Goal: Find specific page/section: Find specific page/section

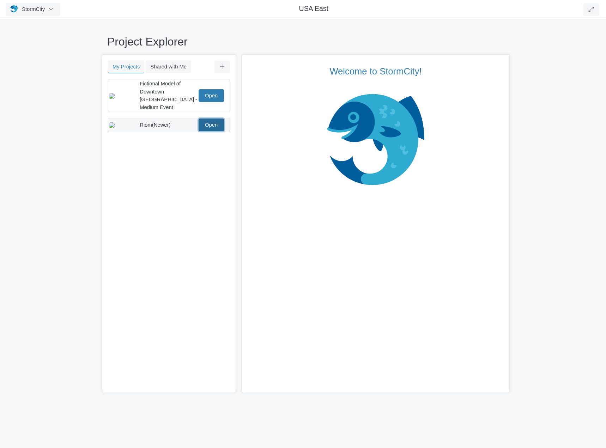
click at [213, 119] on link "Open" at bounding box center [211, 125] width 25 height 13
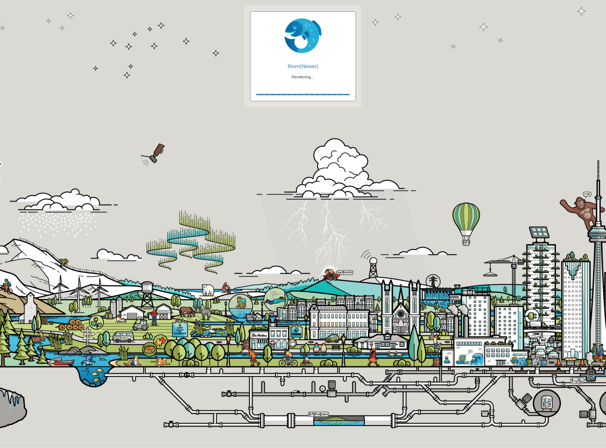
checkbox input "true"
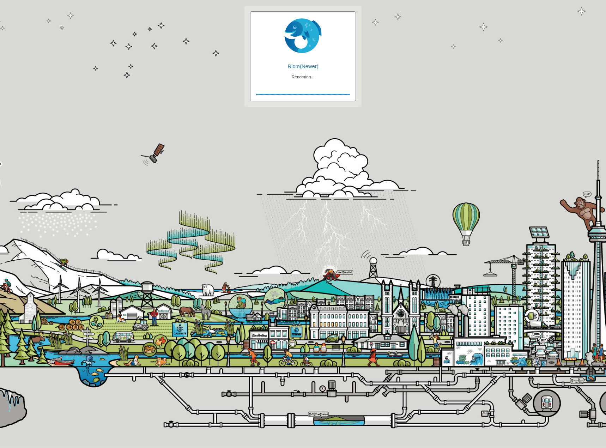
checkbox input "true"
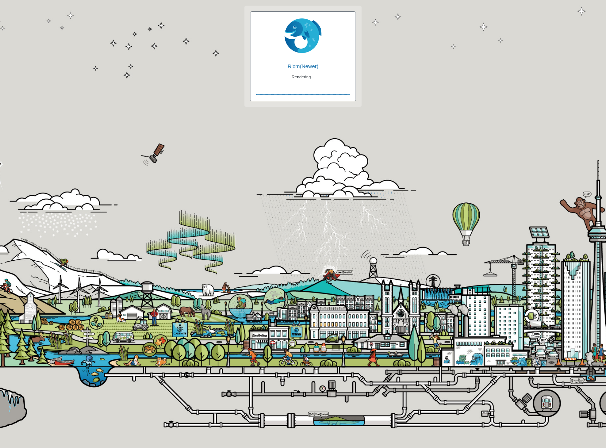
checkbox input "false"
checkbox input "true"
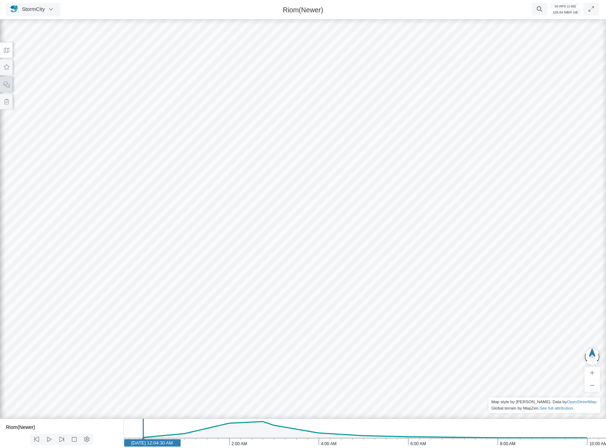
click at [12, 89] on button at bounding box center [6, 85] width 13 height 16
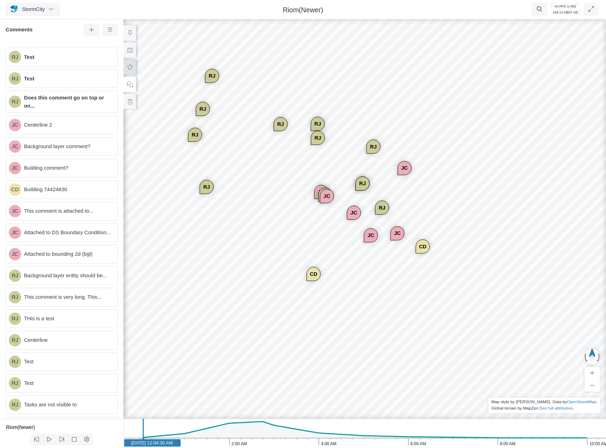
click at [124, 68] on button at bounding box center [130, 67] width 13 height 16
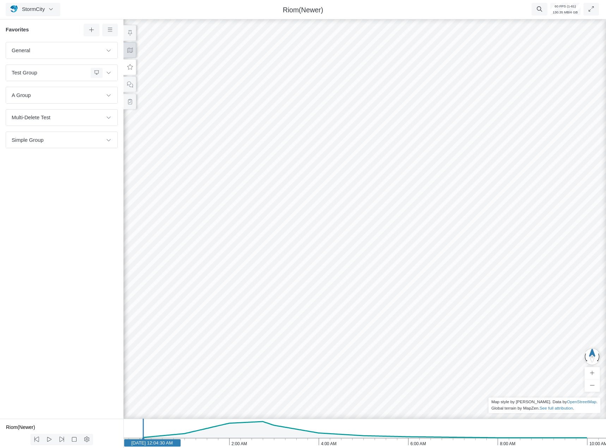
click at [133, 53] on button at bounding box center [130, 50] width 13 height 16
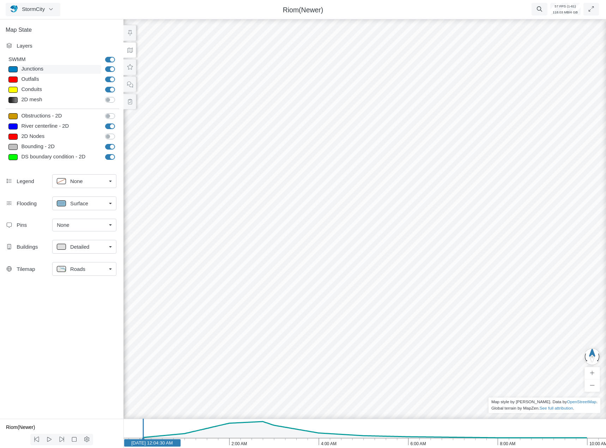
click at [30, 70] on div "Junctions" at bounding box center [60, 69] width 82 height 9
type input "Visible"
checkbox input "true"
select select "CIRCLE"
type input "7"
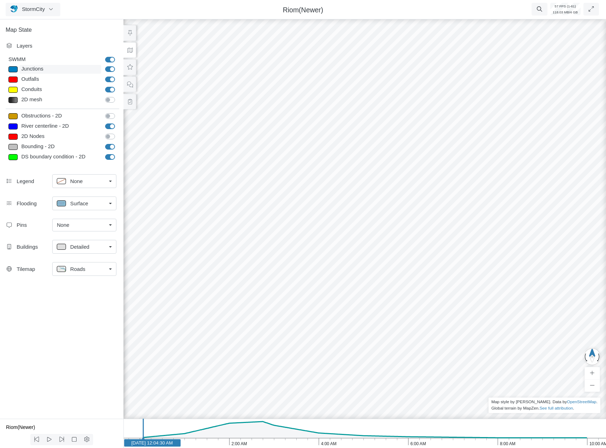
checkbox input "true"
type input "0"
select select "None"
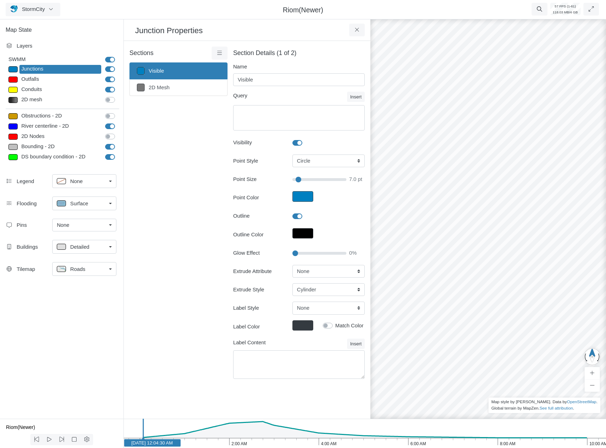
type input "7"
click at [71, 222] on div "None" at bounding box center [81, 225] width 49 height 8
click at [72, 277] on span "Manage Pins..." at bounding box center [74, 278] width 35 height 8
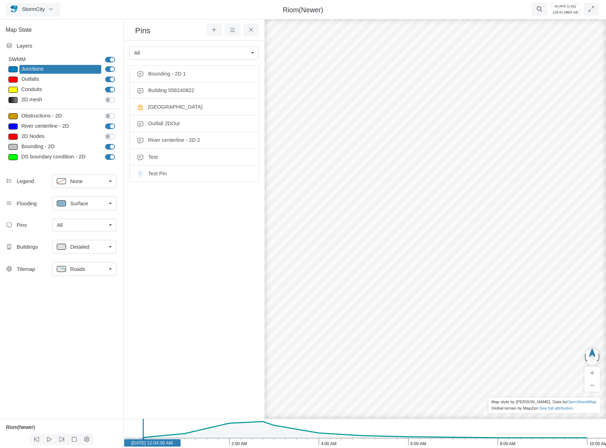
click at [28, 184] on div "Legend" at bounding box center [35, 182] width 36 height 8
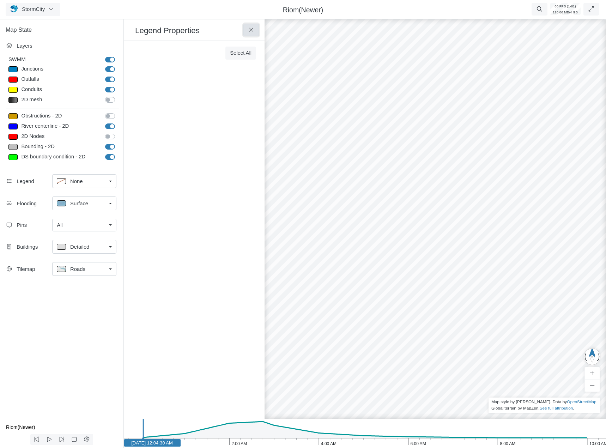
click at [251, 32] on icon at bounding box center [251, 29] width 7 height 5
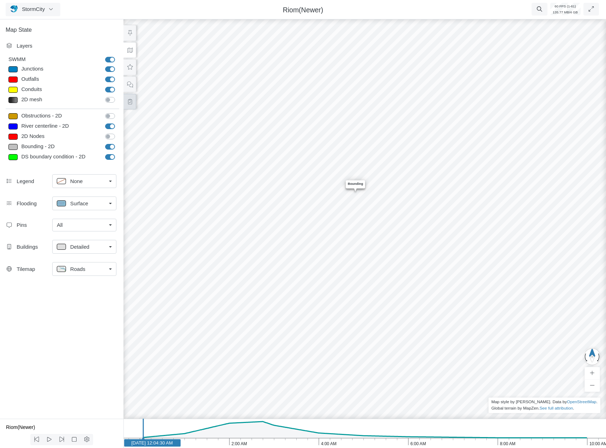
click at [133, 107] on button at bounding box center [130, 102] width 13 height 16
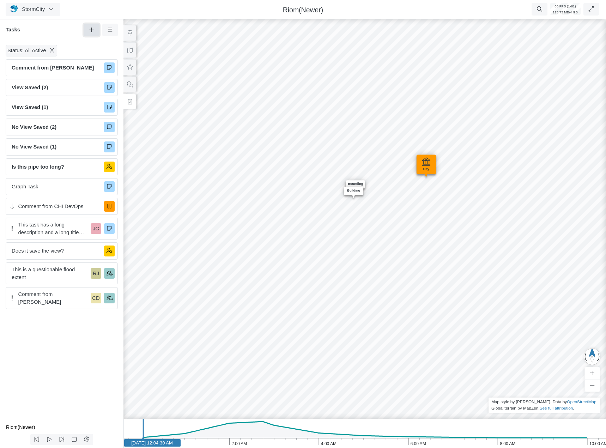
click at [93, 35] on button at bounding box center [92, 30] width 16 height 13
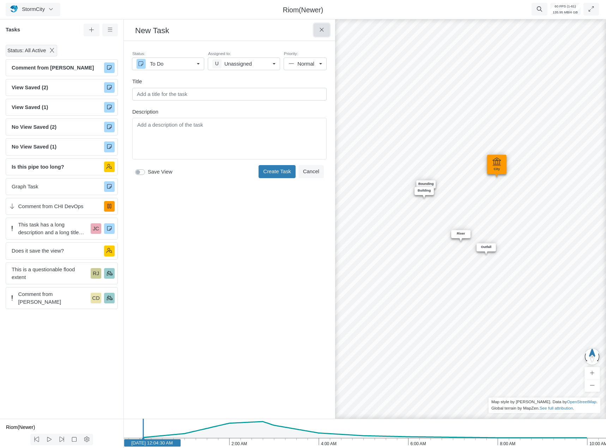
click at [321, 31] on icon at bounding box center [322, 29] width 7 height 5
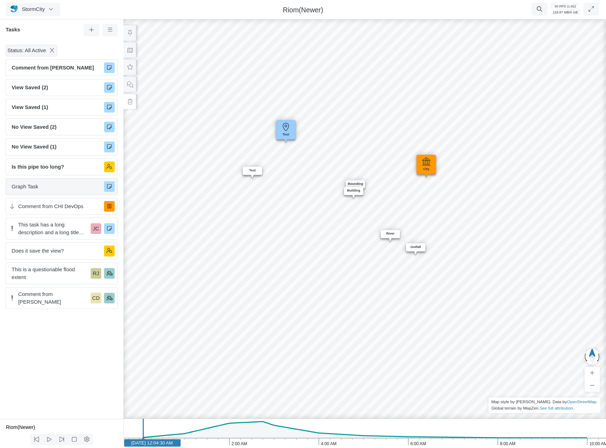
click at [44, 190] on span "Graph Task" at bounding box center [55, 187] width 87 height 8
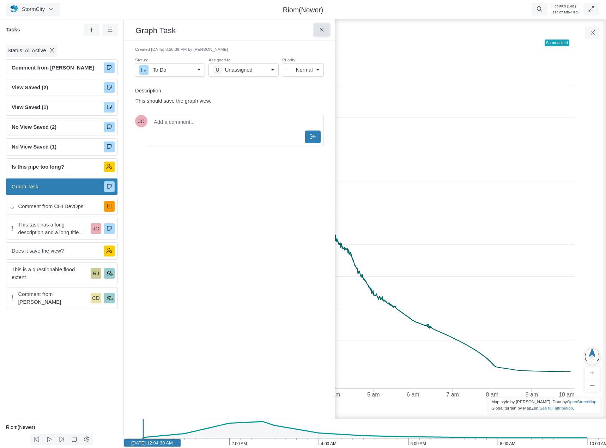
click at [326, 30] on button at bounding box center [322, 30] width 16 height 13
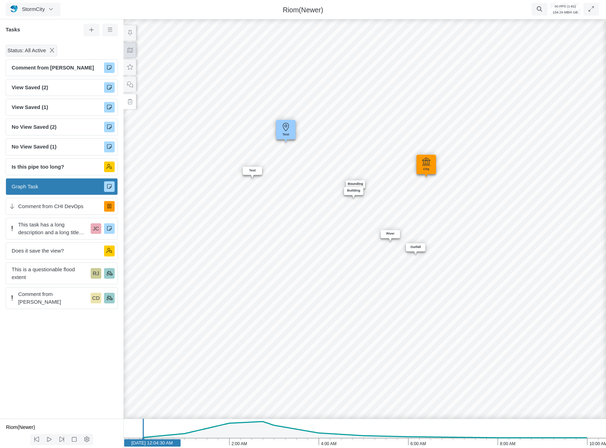
click at [130, 47] on button at bounding box center [130, 50] width 13 height 16
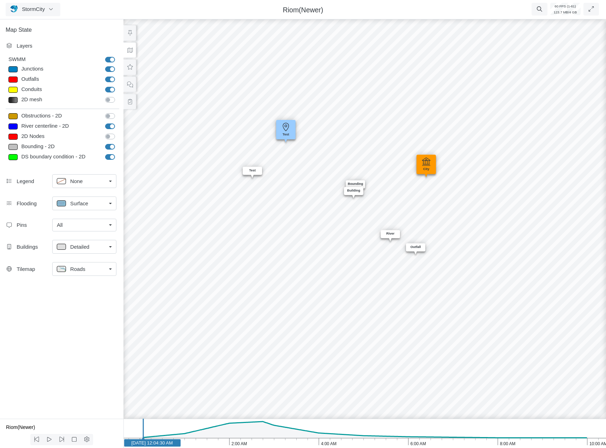
click at [90, 225] on div "All" at bounding box center [81, 225] width 49 height 8
click at [80, 242] on div "None" at bounding box center [84, 240] width 55 height 8
click at [94, 325] on div "Map State Layers SWMM SWMM [GEOGRAPHIC_DATA] [GEOGRAPHIC_DATA] Outfalls Dividers" at bounding box center [62, 218] width 124 height 401
click at [128, 86] on icon at bounding box center [130, 84] width 7 height 5
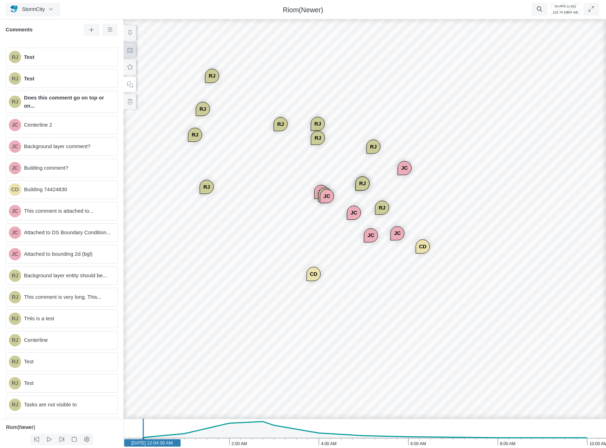
click at [134, 56] on button at bounding box center [130, 50] width 13 height 16
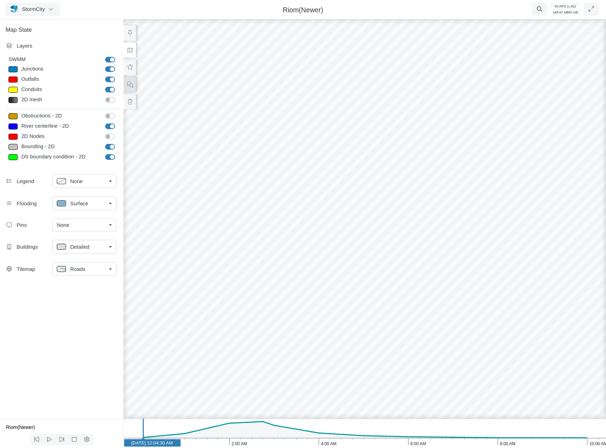
click at [132, 83] on icon at bounding box center [130, 84] width 7 height 5
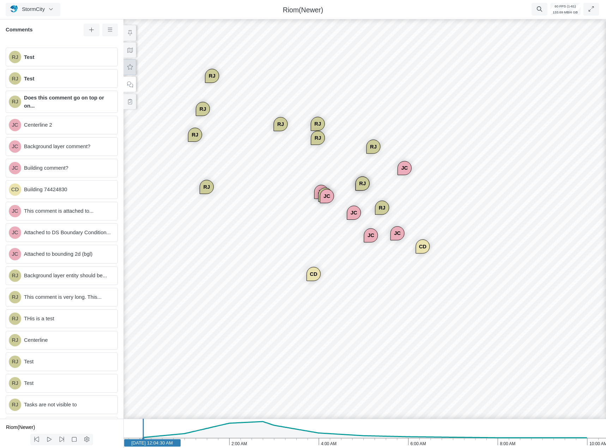
click at [131, 69] on icon at bounding box center [130, 66] width 6 height 5
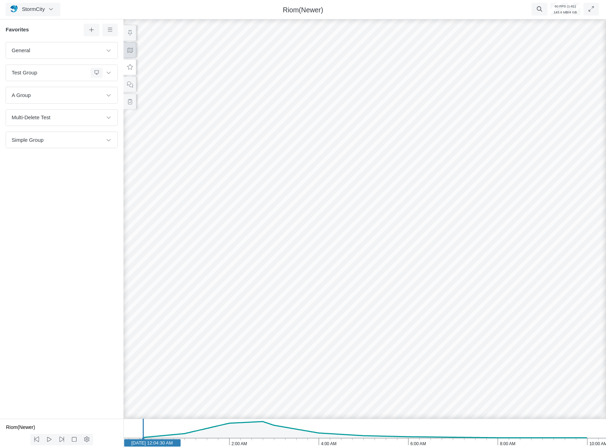
click at [132, 49] on icon at bounding box center [130, 50] width 7 height 5
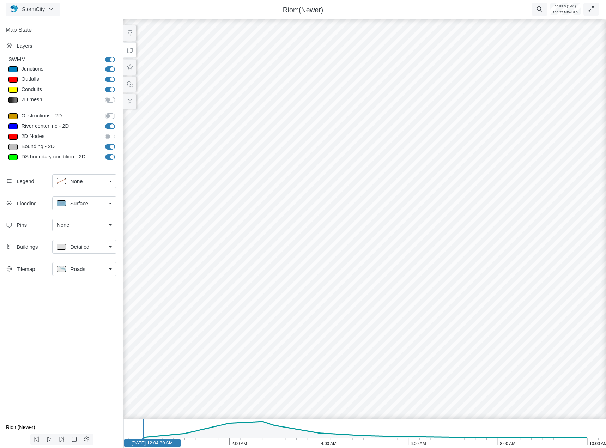
click at [90, 219] on link "None" at bounding box center [84, 225] width 64 height 13
click at [132, 99] on icon at bounding box center [130, 101] width 7 height 5
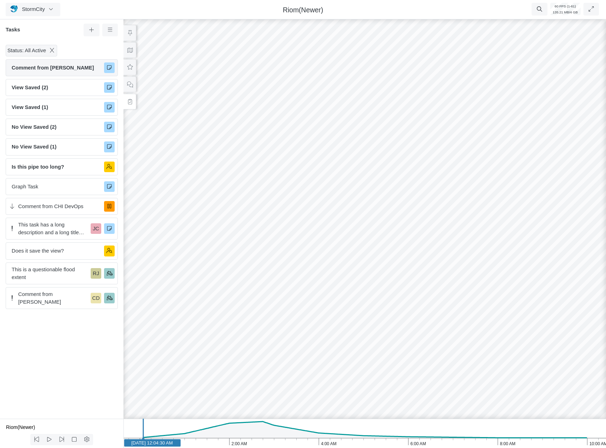
click at [64, 73] on div "Comment from [PERSON_NAME]" at bounding box center [62, 67] width 112 height 17
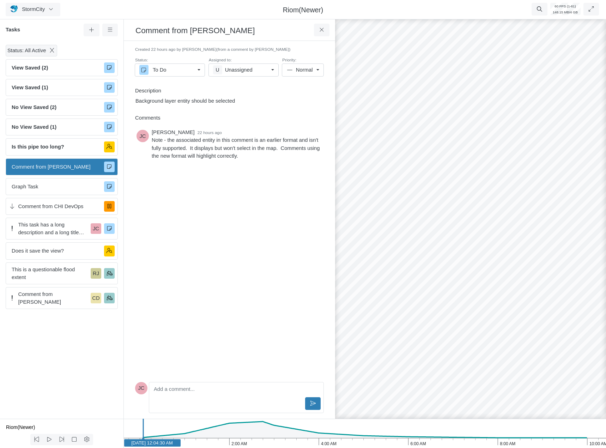
click at [226, 49] on span "(from a comment by [PERSON_NAME])" at bounding box center [254, 49] width 74 height 5
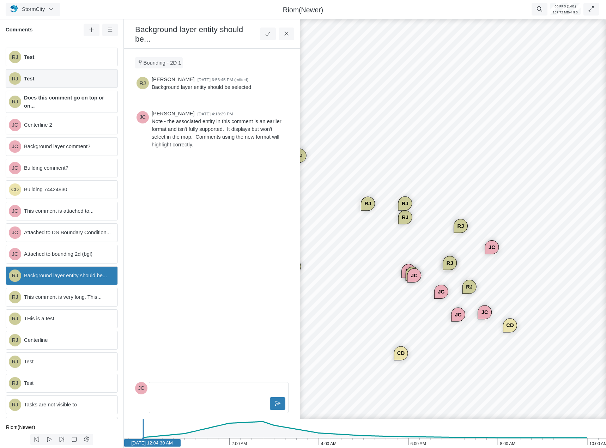
click at [47, 79] on span "Test" at bounding box center [68, 79] width 88 height 8
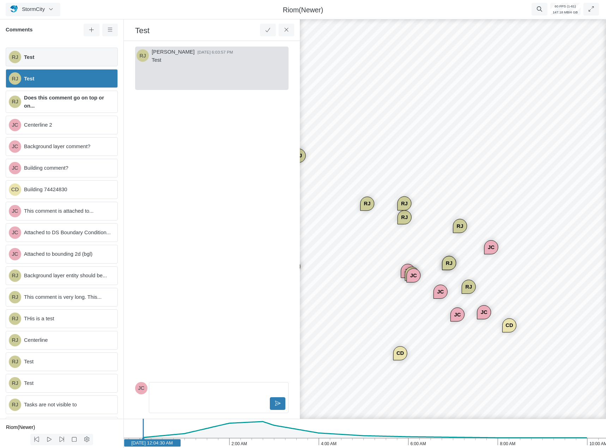
click at [55, 64] on div "RJ Test" at bounding box center [62, 57] width 112 height 19
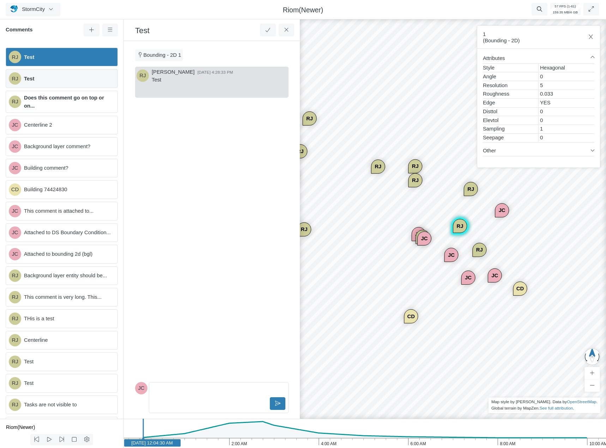
click at [56, 78] on span "Test" at bounding box center [68, 79] width 88 height 8
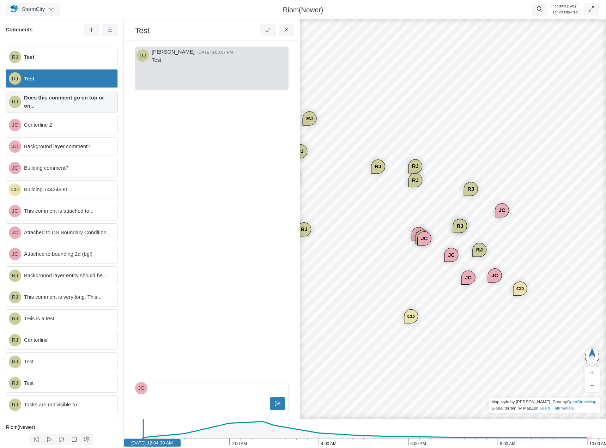
click at [57, 105] on span "Does this comment go on top or on..." at bounding box center [68, 102] width 88 height 16
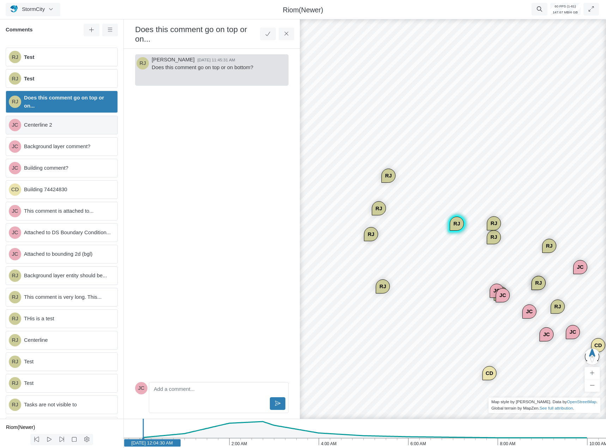
click at [55, 124] on span "Centerline 2" at bounding box center [68, 125] width 88 height 8
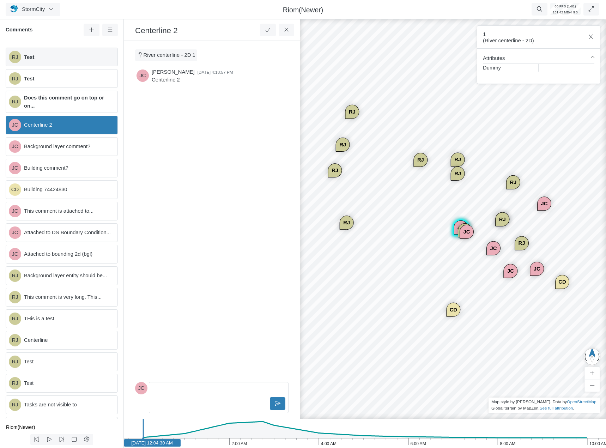
click at [64, 63] on div "RJ Test" at bounding box center [62, 57] width 112 height 19
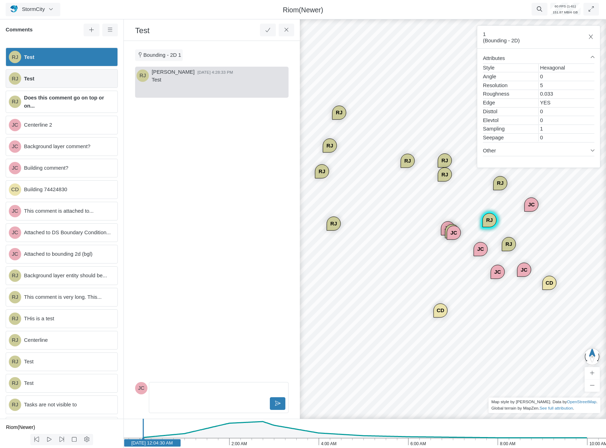
click at [63, 79] on span "Test" at bounding box center [68, 79] width 88 height 8
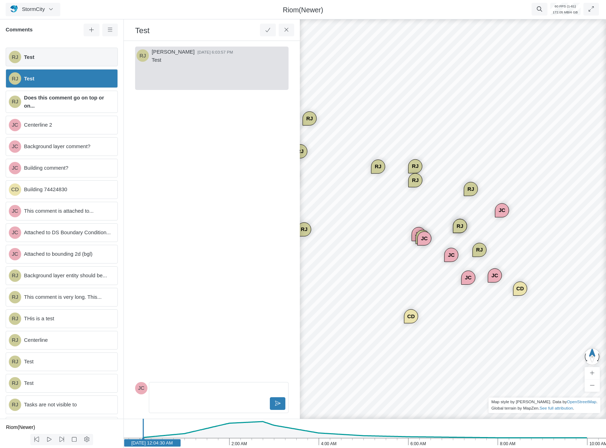
click at [66, 62] on div "RJ Test" at bounding box center [62, 57] width 112 height 19
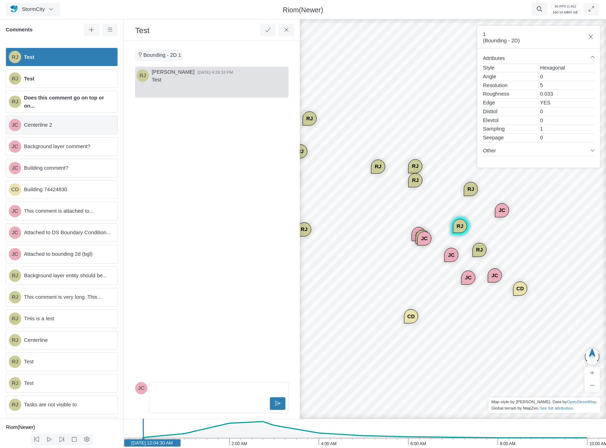
click at [58, 123] on span "Centerline 2" at bounding box center [68, 125] width 88 height 8
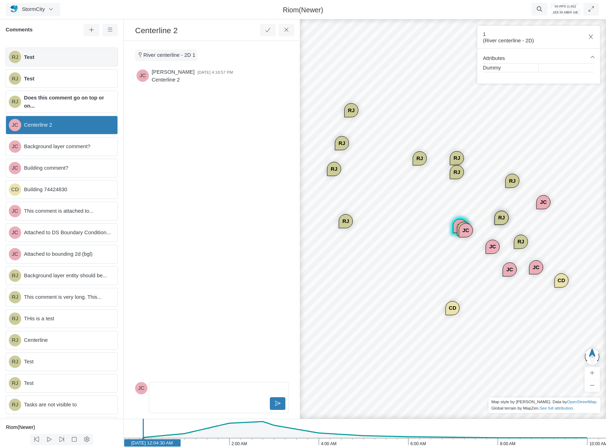
click at [71, 58] on span "Test" at bounding box center [68, 57] width 88 height 8
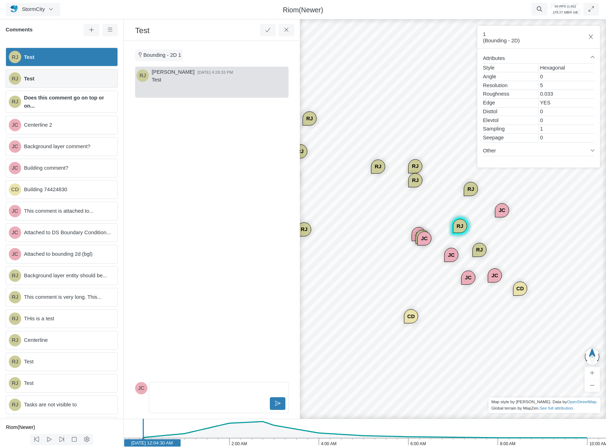
click at [67, 83] on div "RJ Test" at bounding box center [62, 78] width 112 height 19
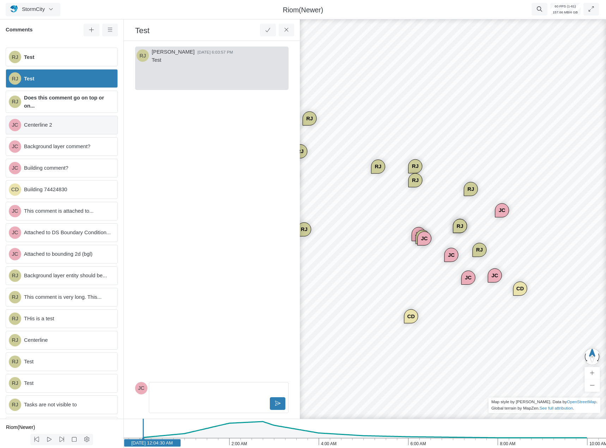
click at [48, 121] on span "Centerline 2" at bounding box center [68, 125] width 88 height 8
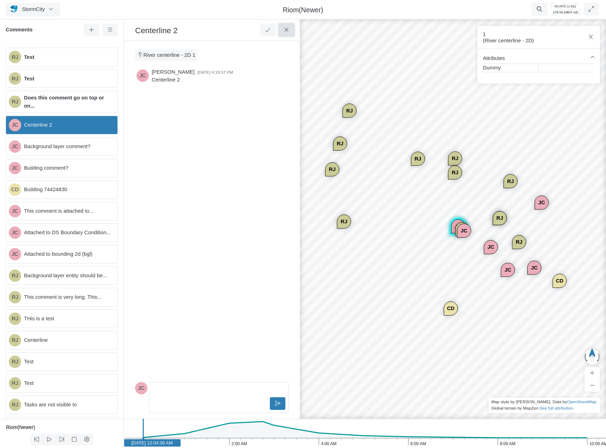
click at [285, 34] on button at bounding box center [287, 30] width 16 height 13
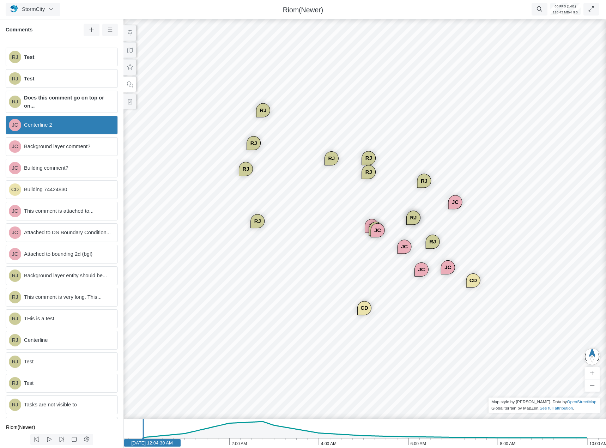
click at [371, 227] on div "RJ" at bounding box center [376, 228] width 13 height 13
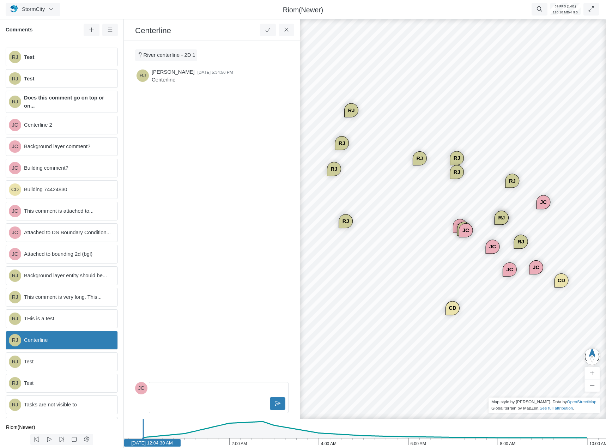
click at [467, 232] on div "JC" at bounding box center [466, 230] width 13 height 13
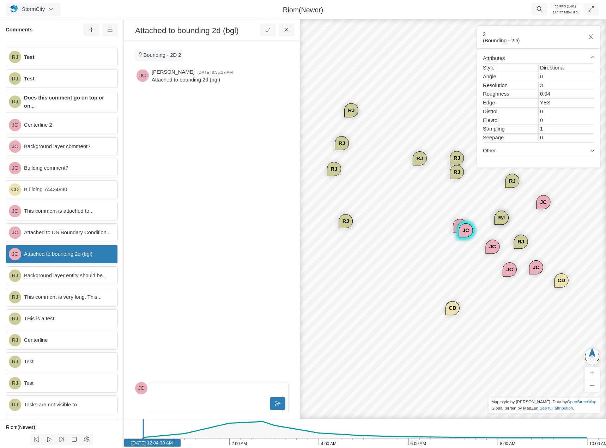
click at [457, 223] on div "JC" at bounding box center [460, 226] width 13 height 13
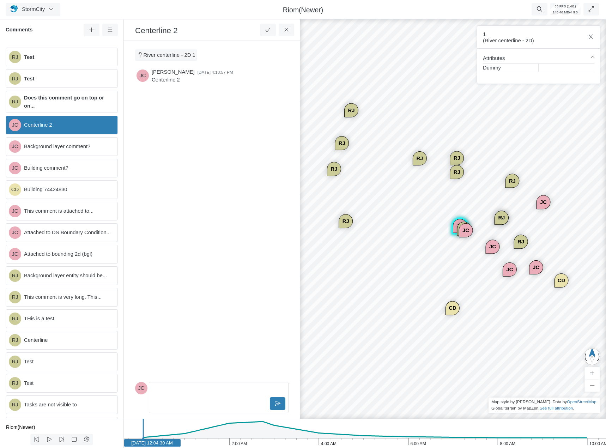
click at [508, 216] on div "RJ" at bounding box center [501, 217] width 13 height 13
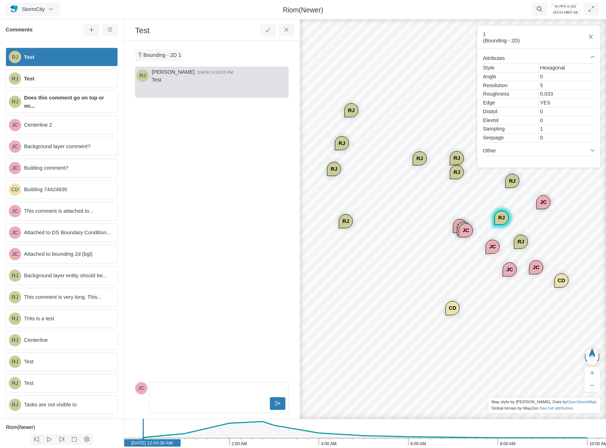
click at [454, 171] on div "RJ" at bounding box center [456, 172] width 13 height 13
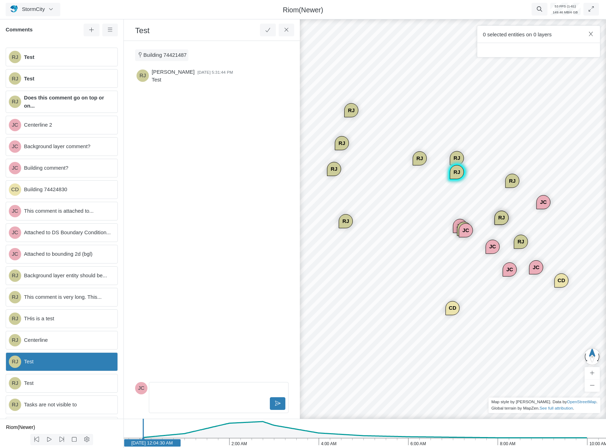
click at [453, 157] on div "RJ" at bounding box center [456, 157] width 13 height 13
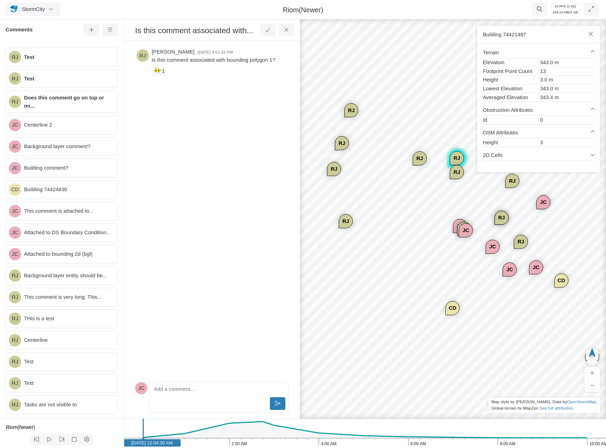
click at [423, 160] on div "RJ" at bounding box center [419, 158] width 13 height 13
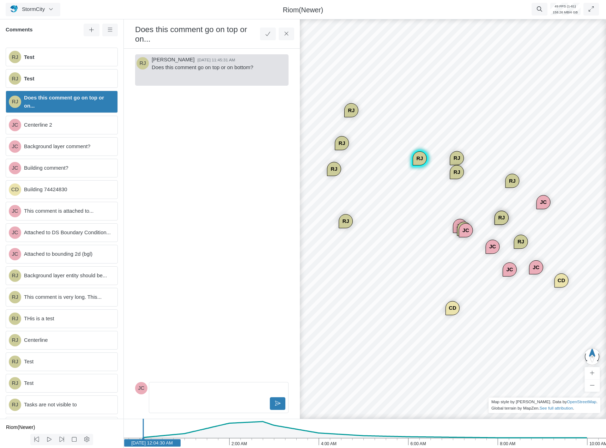
drag, startPoint x: 345, startPoint y: 223, endPoint x: 341, endPoint y: 213, distance: 10.6
click at [345, 223] on div "RJ" at bounding box center [345, 221] width 13 height 13
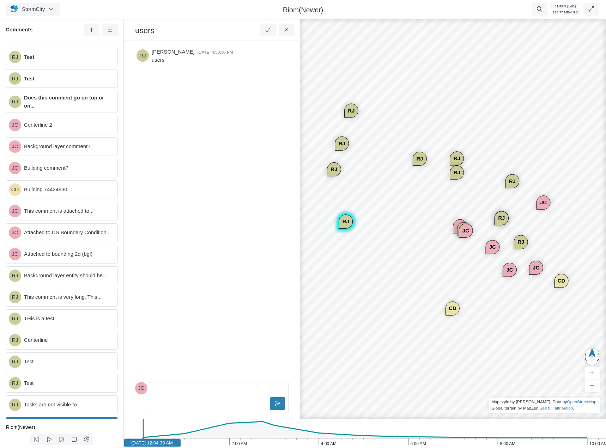
click at [334, 164] on div "RJ" at bounding box center [334, 169] width 13 height 13
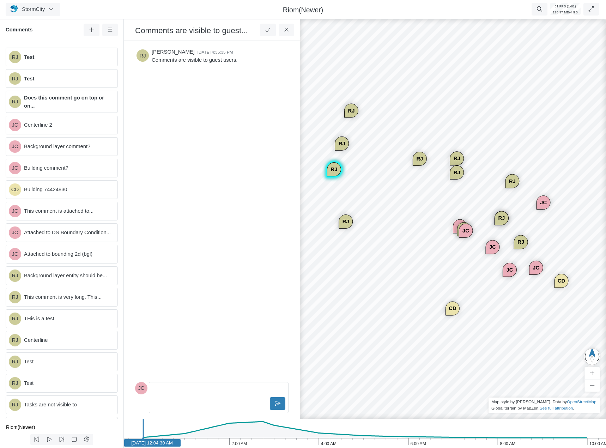
click at [341, 142] on div "RJ" at bounding box center [341, 143] width 13 height 13
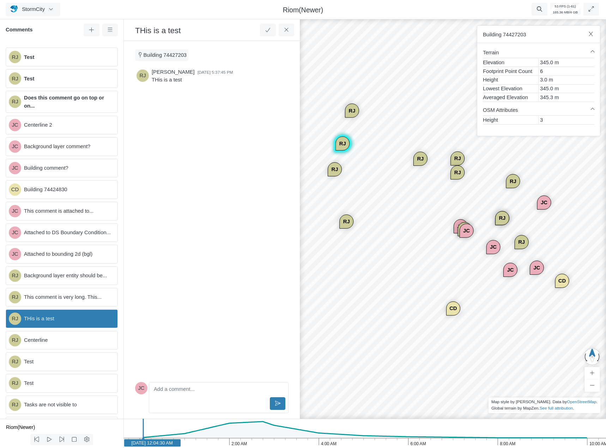
click at [354, 114] on div "RJ" at bounding box center [352, 110] width 13 height 13
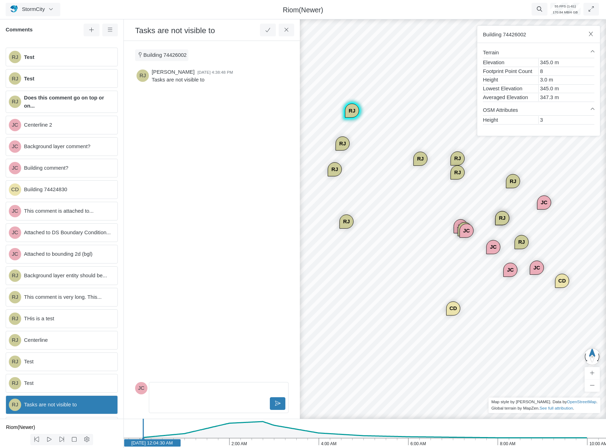
click at [454, 303] on div "CD" at bounding box center [453, 308] width 13 height 13
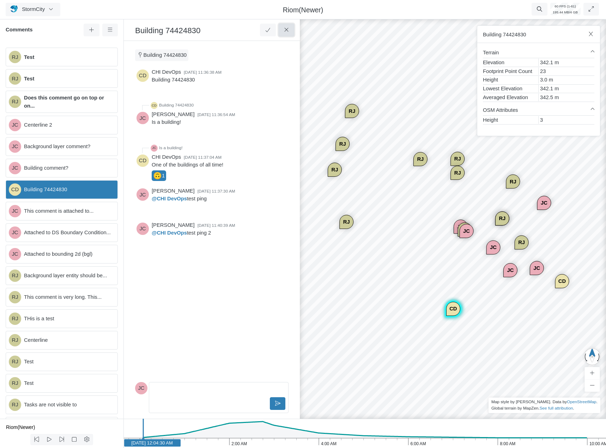
click at [287, 32] on icon at bounding box center [286, 29] width 7 height 5
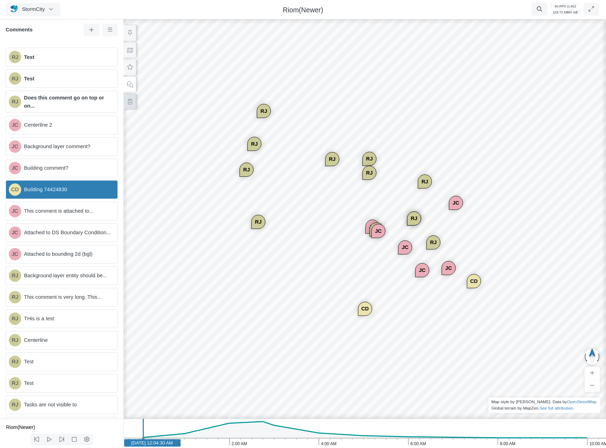
click at [134, 103] on button at bounding box center [130, 102] width 13 height 16
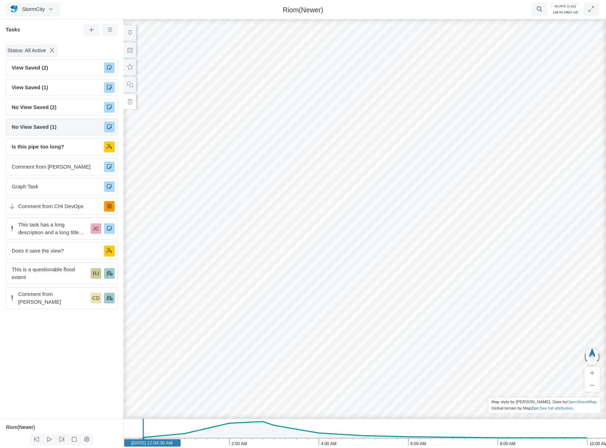
click at [76, 127] on span "No View Saved (1)" at bounding box center [55, 127] width 87 height 8
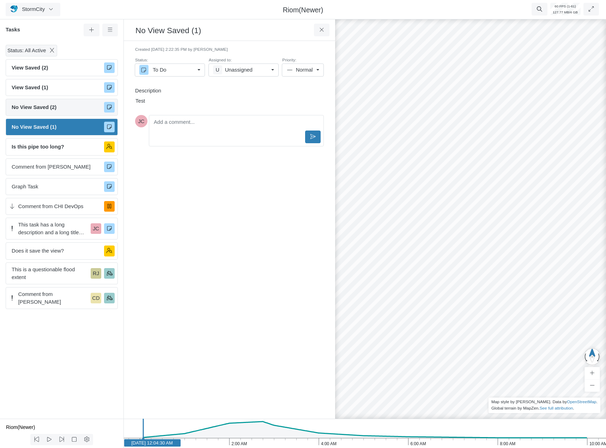
click at [73, 110] on span "No View Saved (2)" at bounding box center [55, 107] width 87 height 8
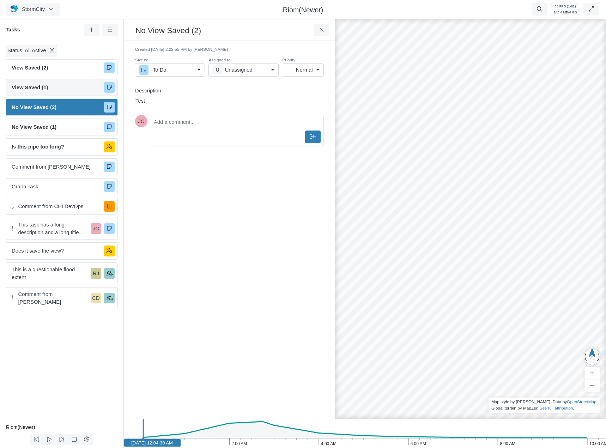
click at [75, 91] on span "View Saved (1)" at bounding box center [55, 88] width 87 height 8
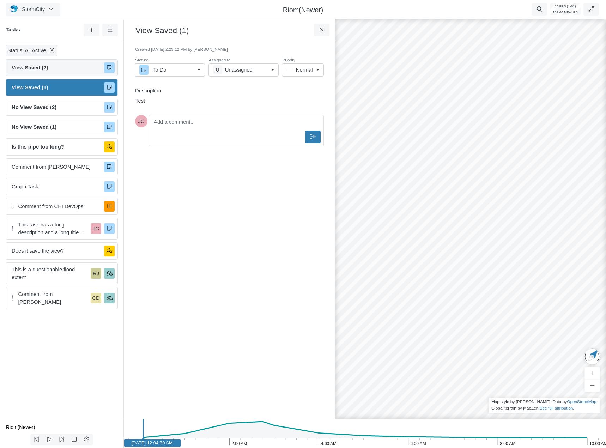
click at [69, 70] on span "View Saved (2)" at bounding box center [55, 68] width 87 height 8
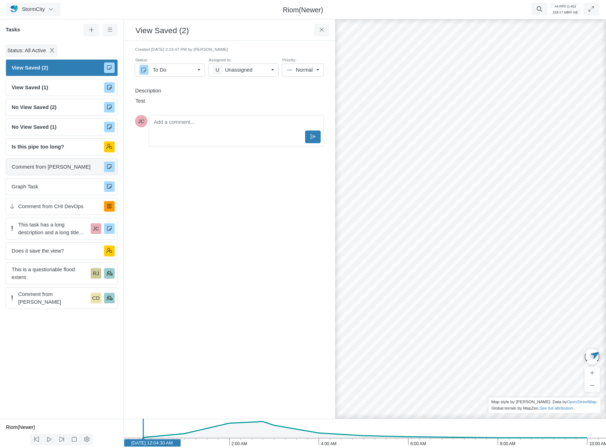
click at [62, 172] on div "Comment from [PERSON_NAME]" at bounding box center [62, 166] width 112 height 17
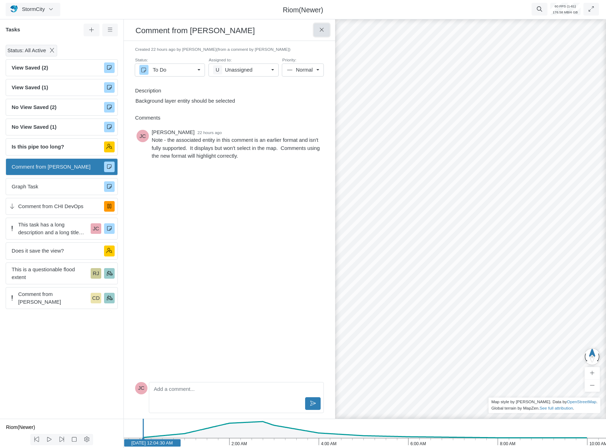
click at [324, 36] on button at bounding box center [322, 30] width 16 height 13
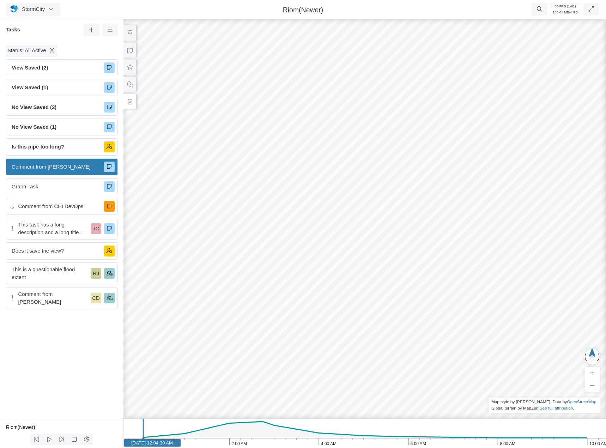
click at [61, 18] on nav "StormCity Projects Groups Users Preferences Profiles Data Centers Accounts Supp…" at bounding box center [303, 9] width 606 height 19
click at [57, 14] on button "StormCity" at bounding box center [33, 9] width 55 height 13
click at [89, 10] on div "StormCity Projects Groups Users Preferences Profiles Data Centers Accounts Supp…" at bounding box center [50, 9] width 88 height 13
click at [134, 54] on button at bounding box center [130, 50] width 13 height 16
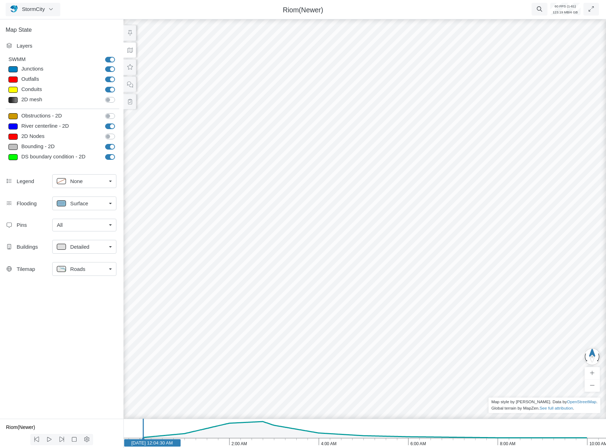
click at [74, 228] on div "All" at bounding box center [81, 225] width 49 height 8
click at [68, 279] on span "Manage Pins..." at bounding box center [74, 278] width 35 height 8
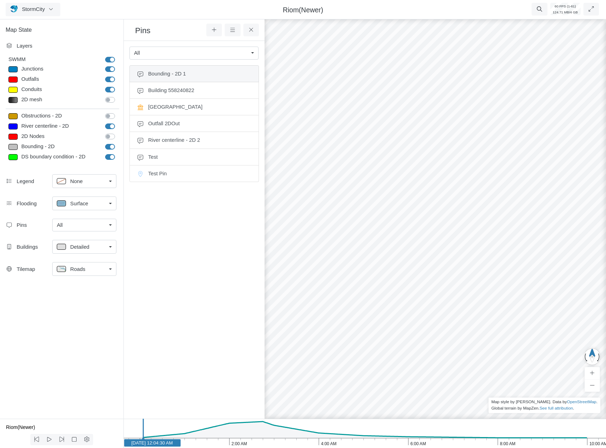
click at [203, 74] on span "Bounding - 2D 1" at bounding box center [199, 74] width 103 height 8
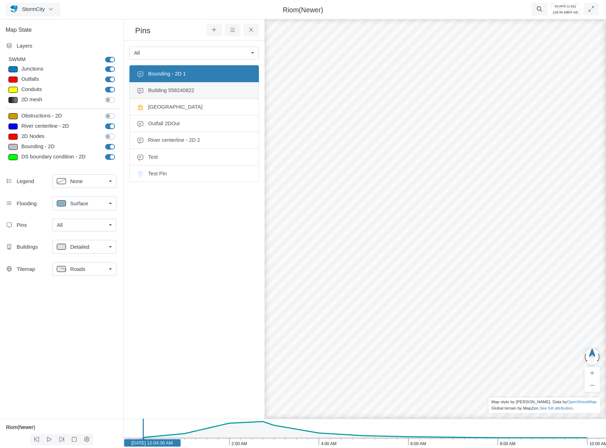
click at [194, 87] on span "Building 558240822" at bounding box center [199, 90] width 103 height 8
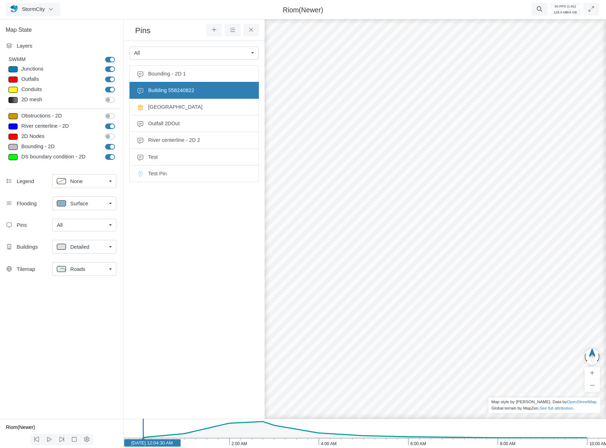
click at [94, 226] on div "All" at bounding box center [81, 225] width 49 height 8
click at [82, 242] on div "None" at bounding box center [84, 240] width 55 height 8
click at [82, 225] on div "None" at bounding box center [81, 225] width 49 height 8
click at [71, 249] on div "All" at bounding box center [84, 251] width 55 height 8
click at [207, 76] on span "Bounding - 2D 1" at bounding box center [199, 74] width 103 height 8
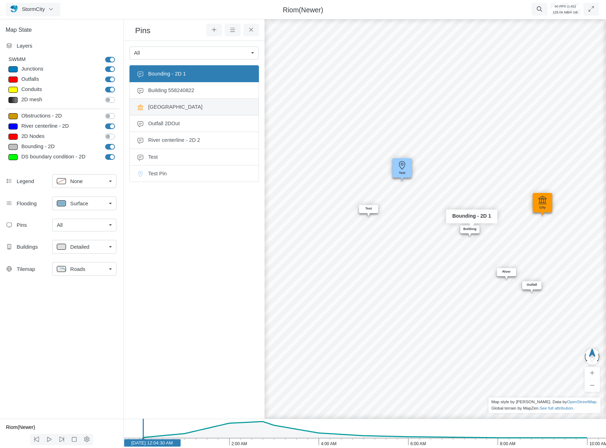
click at [183, 109] on span "[GEOGRAPHIC_DATA]" at bounding box center [199, 107] width 103 height 8
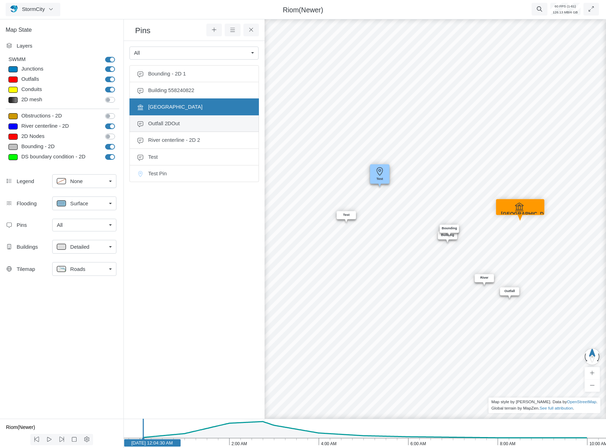
click at [181, 124] on span "Outfall 2DOut" at bounding box center [199, 124] width 103 height 8
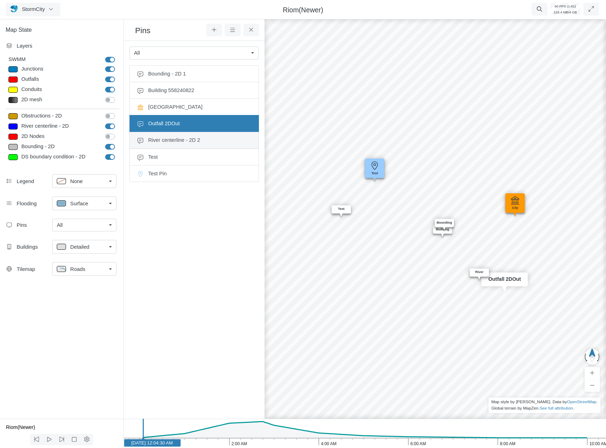
click at [188, 144] on span "River centerline - 2D 2" at bounding box center [199, 140] width 103 height 8
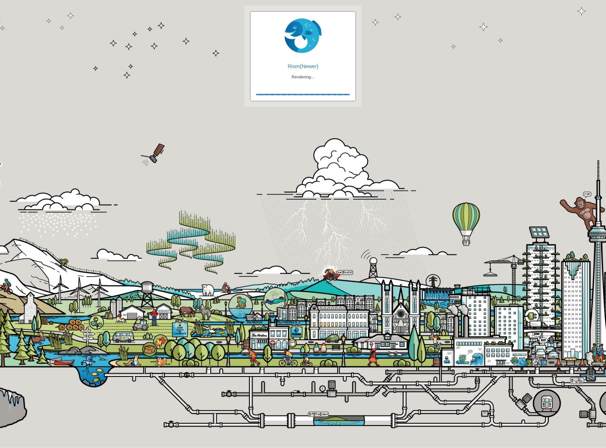
checkbox input "true"
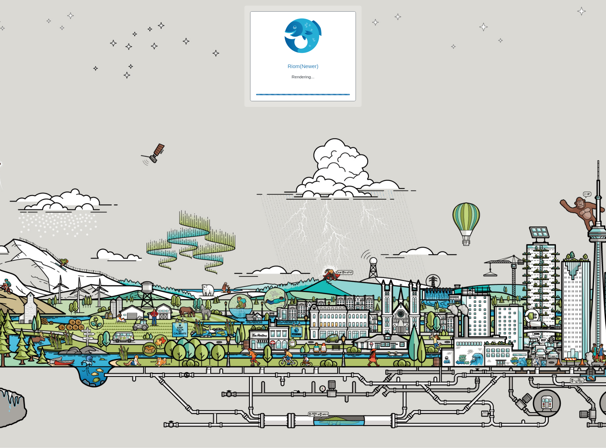
checkbox input "true"
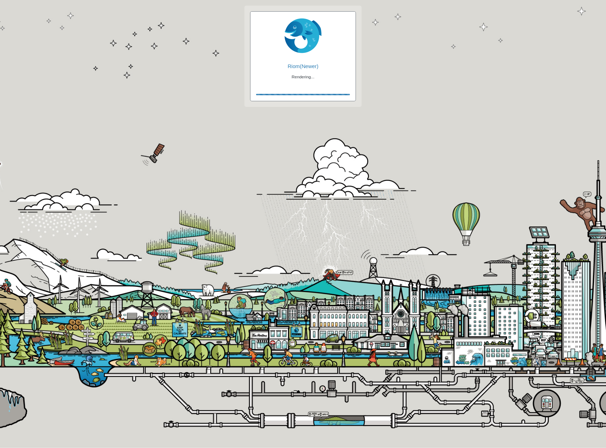
checkbox input "false"
checkbox input "true"
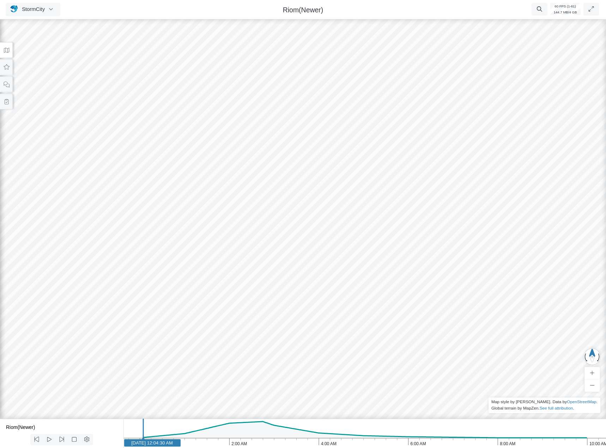
click at [7, 48] on icon at bounding box center [6, 50] width 7 height 5
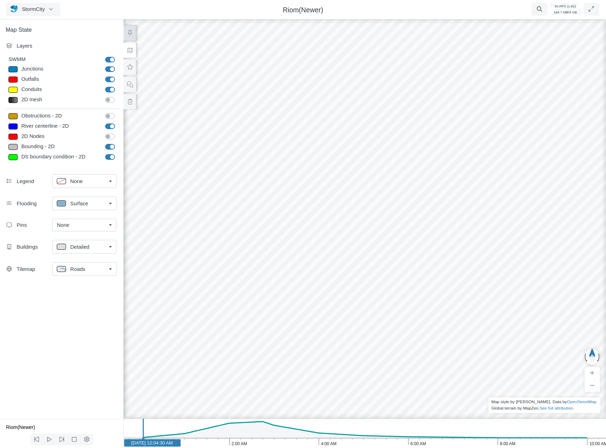
click at [132, 34] on icon at bounding box center [130, 32] width 7 height 5
click at [70, 227] on div "None" at bounding box center [81, 225] width 49 height 8
click at [73, 280] on span "Manage Pins..." at bounding box center [74, 278] width 35 height 8
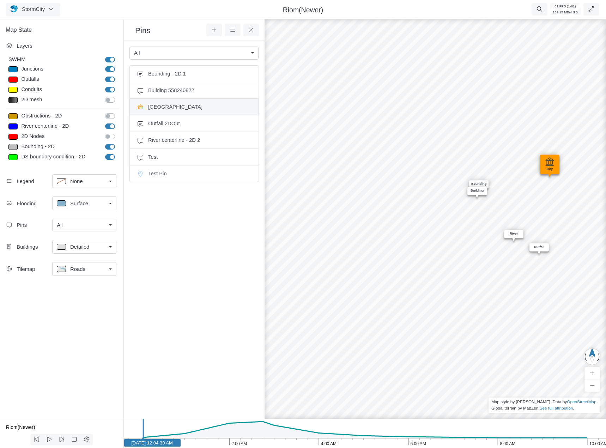
click at [211, 106] on span "[GEOGRAPHIC_DATA]" at bounding box center [199, 107] width 103 height 8
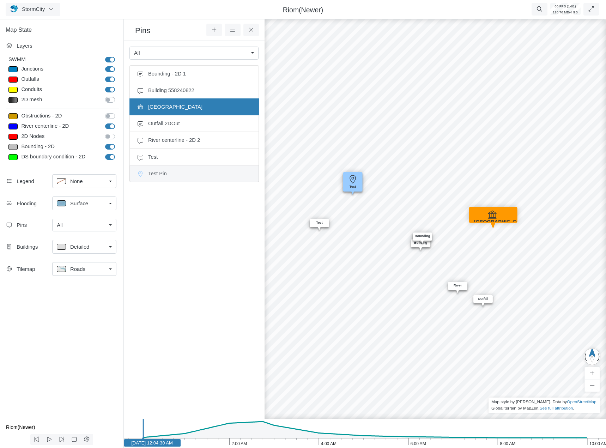
click at [164, 182] on li "Test Pin" at bounding box center [195, 174] width 130 height 17
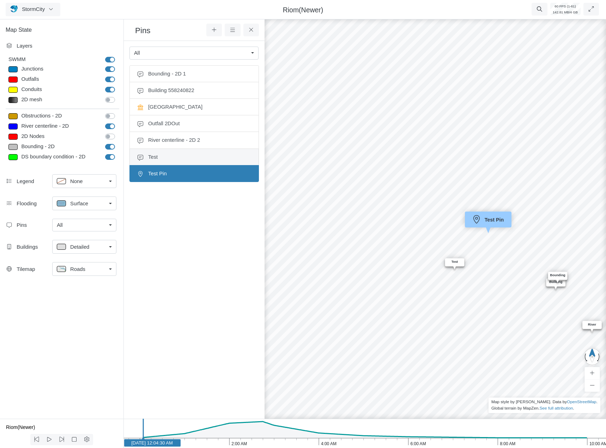
click at [164, 161] on li "Test" at bounding box center [195, 157] width 130 height 17
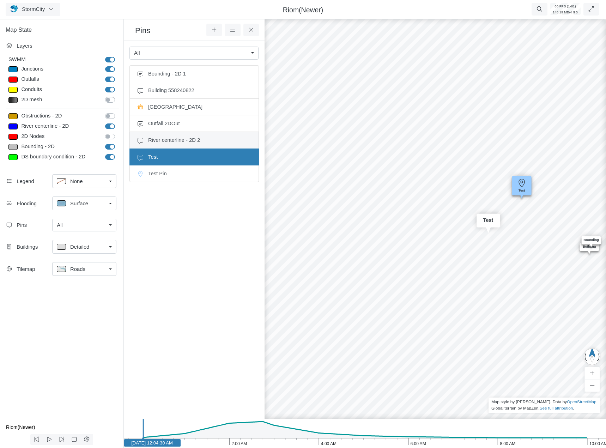
click at [160, 143] on span "River centerline - 2D 2" at bounding box center [199, 140] width 103 height 8
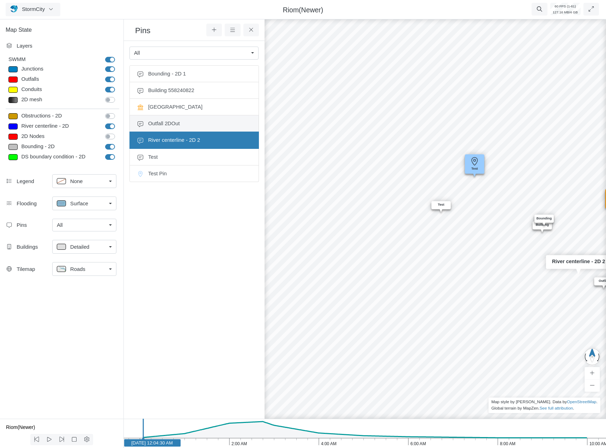
click at [156, 125] on span "Outfall 2DOut" at bounding box center [199, 124] width 103 height 8
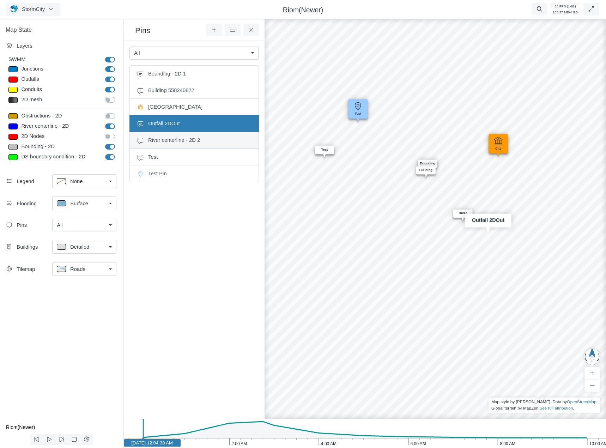
click at [152, 133] on ul "Bounding - 2D 1 Building 558240822 City Hall Outfall 2DOut River centerline - 2…" at bounding box center [195, 233] width 130 height 337
click at [155, 128] on li "Outfall 2DOut" at bounding box center [195, 123] width 130 height 17
click at [152, 142] on span "River centerline - 2D 2" at bounding box center [199, 140] width 103 height 8
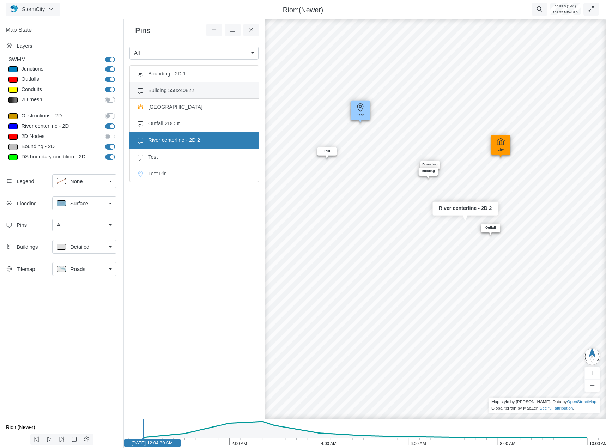
click at [162, 93] on span "Building 558240822" at bounding box center [199, 90] width 103 height 8
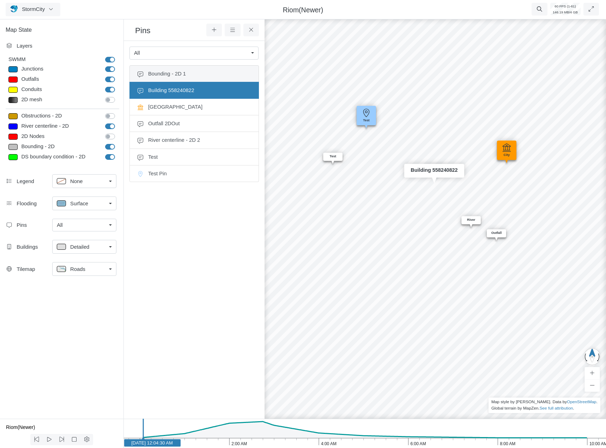
click at [162, 81] on li "Bounding - 2D 1" at bounding box center [195, 73] width 130 height 17
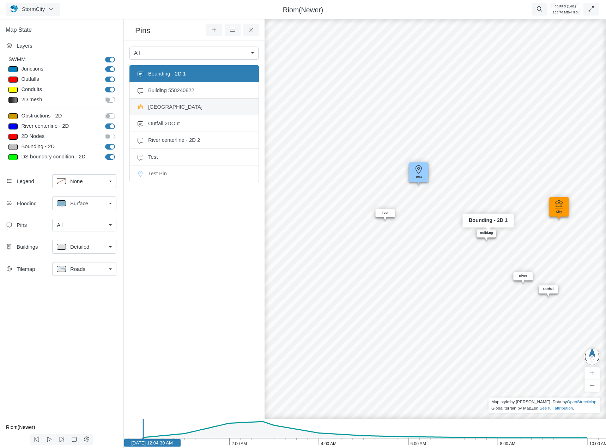
click at [156, 101] on li "[GEOGRAPHIC_DATA]" at bounding box center [195, 107] width 130 height 17
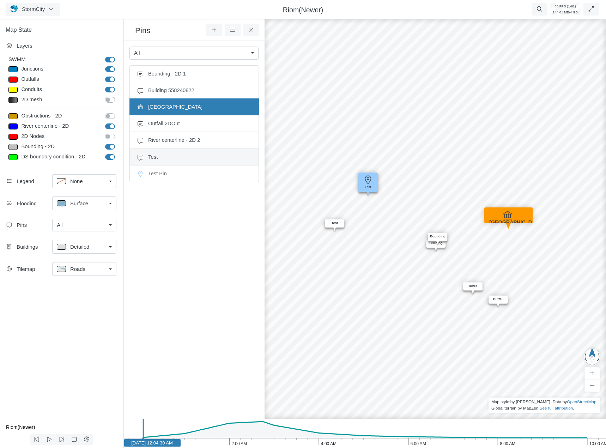
click at [154, 156] on span "Test" at bounding box center [199, 157] width 103 height 8
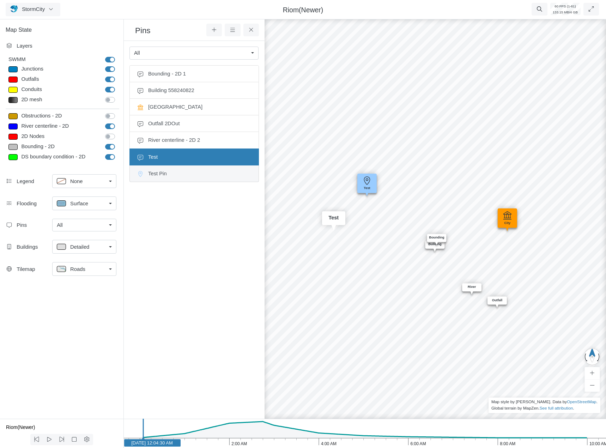
click at [154, 168] on li "Test Pin" at bounding box center [195, 174] width 130 height 17
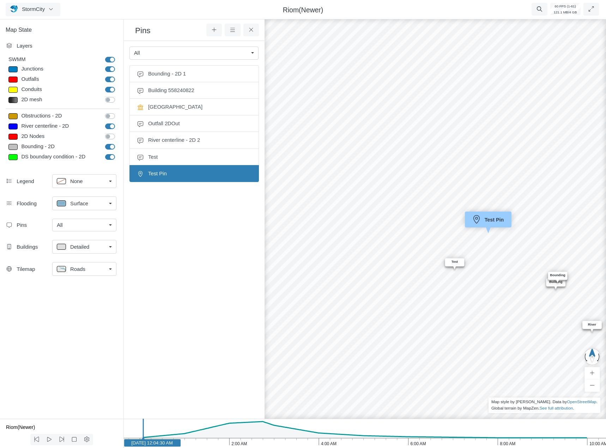
click at [170, 234] on ul "Bounding - 2D 1 Building 558240822 City Hall Outfall 2DOut River centerline - 2…" at bounding box center [195, 233] width 130 height 337
click at [174, 153] on span "Test" at bounding box center [199, 157] width 103 height 8
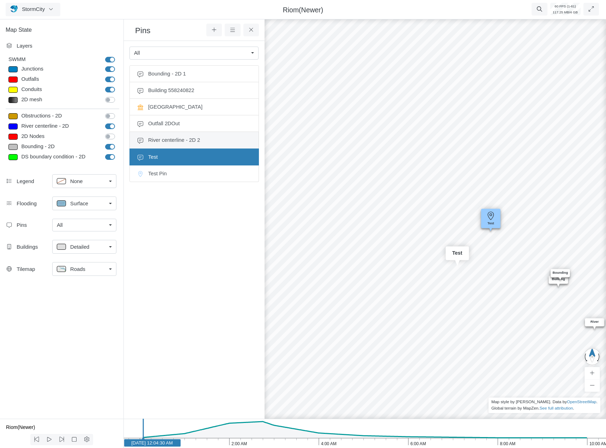
click at [181, 139] on span "River centerline - 2D 2" at bounding box center [199, 140] width 103 height 8
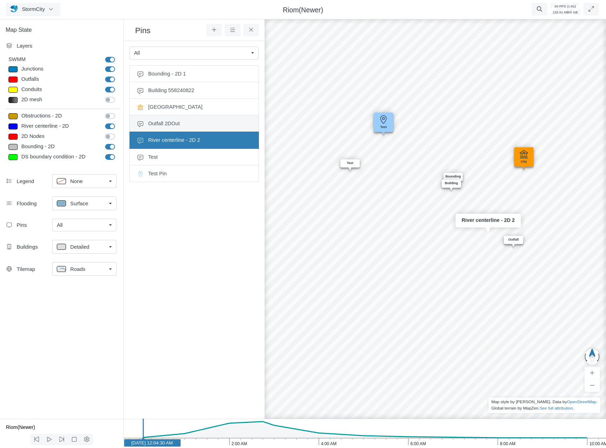
click at [179, 125] on span "Outfall 2DOut" at bounding box center [199, 124] width 103 height 8
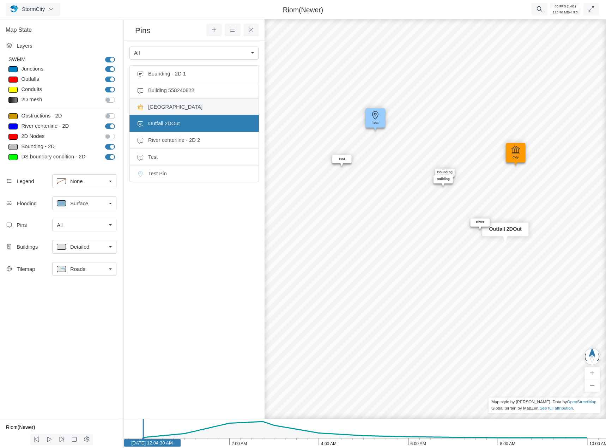
click at [175, 108] on span "[GEOGRAPHIC_DATA]" at bounding box center [199, 107] width 103 height 8
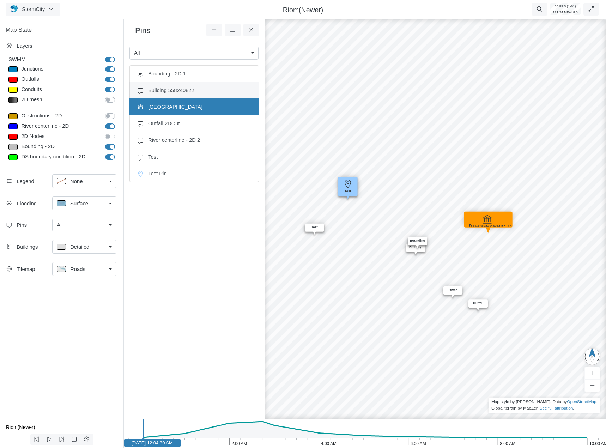
click at [181, 93] on span "Building 558240822" at bounding box center [199, 90] width 103 height 8
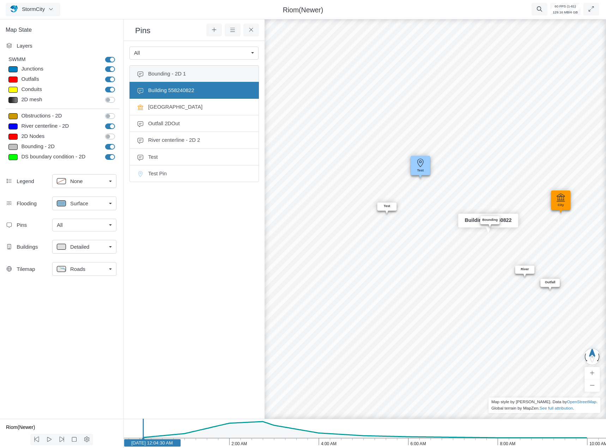
click at [187, 76] on span "Bounding - 2D 1" at bounding box center [199, 74] width 103 height 8
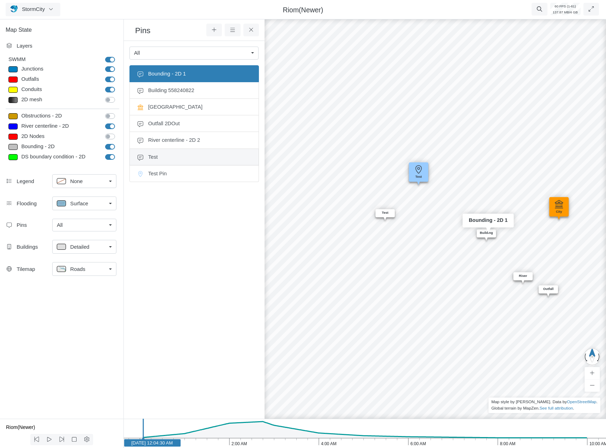
click at [168, 153] on span "Test" at bounding box center [199, 157] width 103 height 8
